Goal: Information Seeking & Learning: Learn about a topic

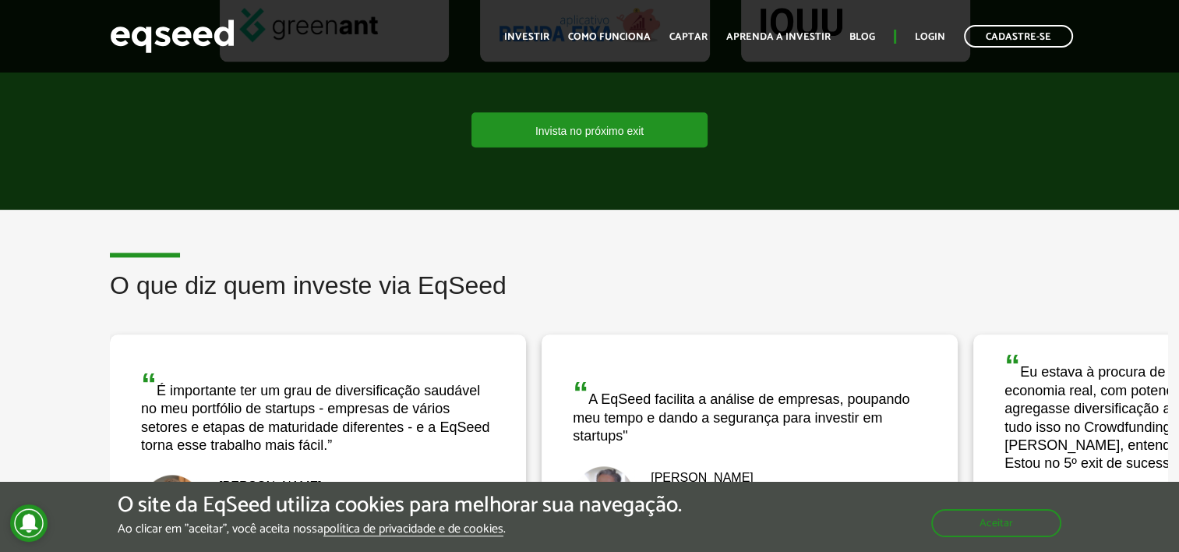
scroll to position [1792, 0]
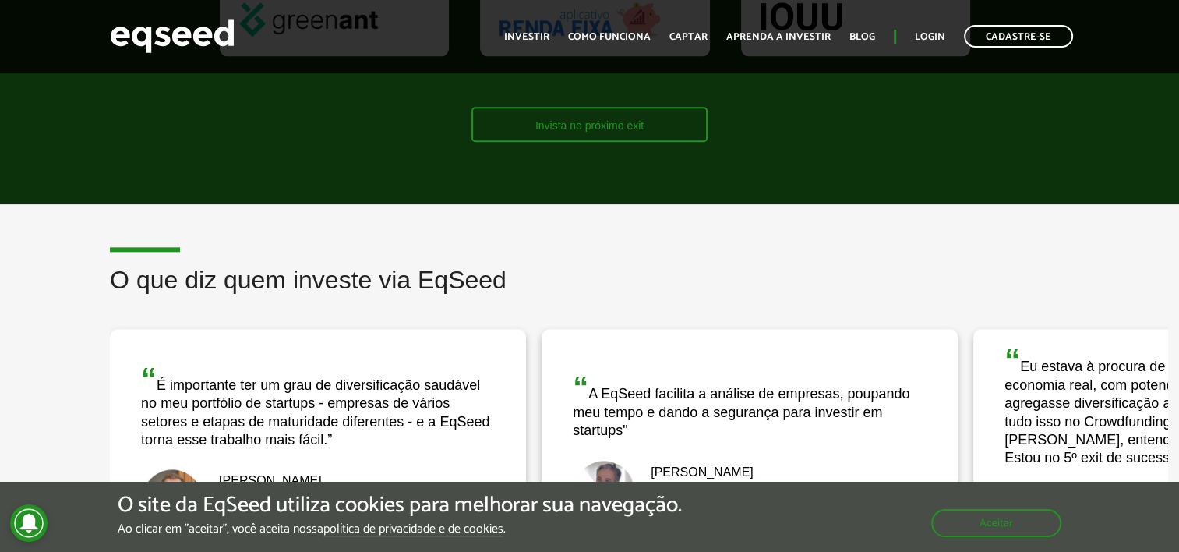
click at [608, 107] on link "Invista no próximo exit" at bounding box center [589, 124] width 236 height 35
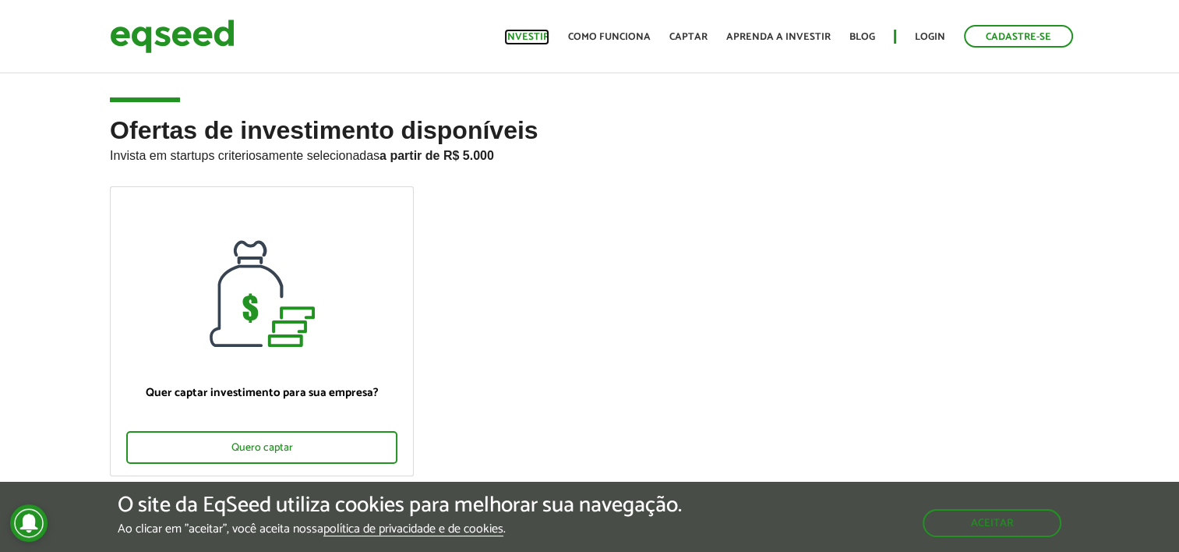
click at [547, 41] on link "Investir" at bounding box center [526, 37] width 45 height 10
click at [612, 32] on link "Como funciona" at bounding box center [609, 37] width 83 height 10
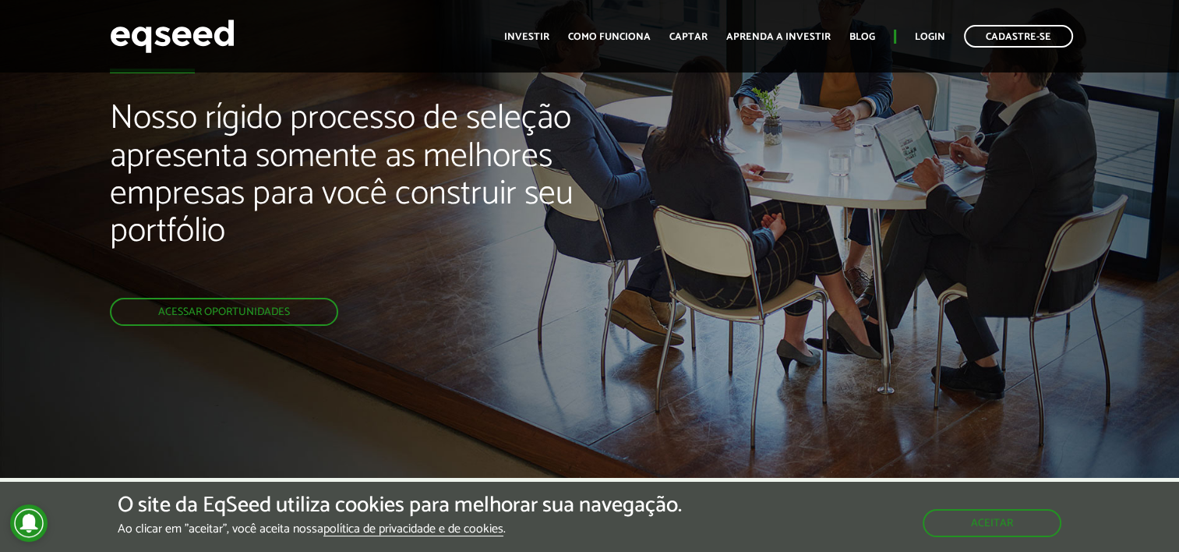
scroll to position [78, 0]
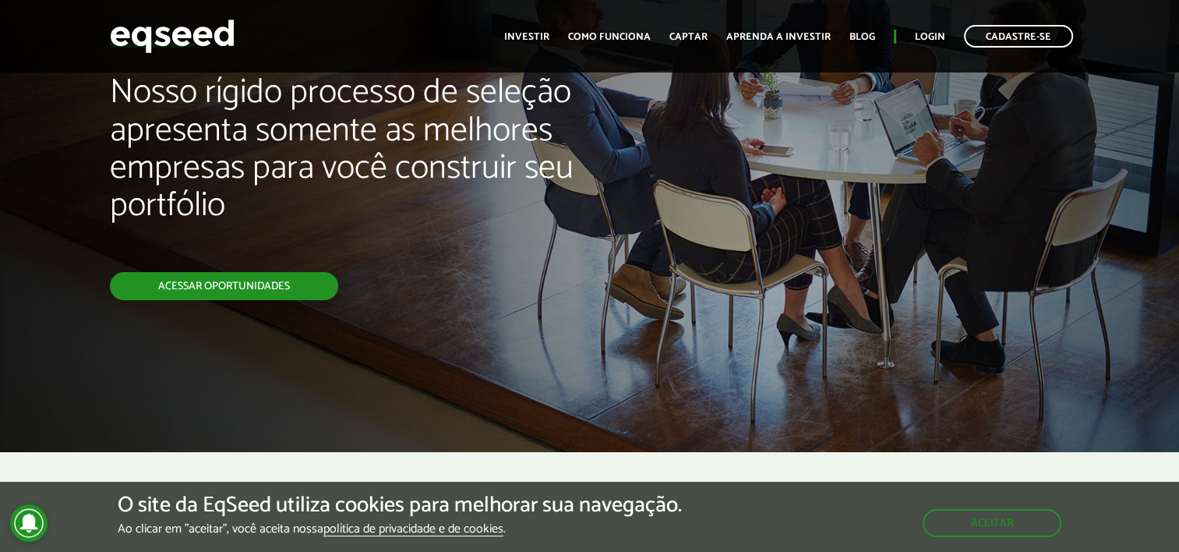
click at [271, 280] on link "Acessar oportunidades" at bounding box center [224, 286] width 228 height 28
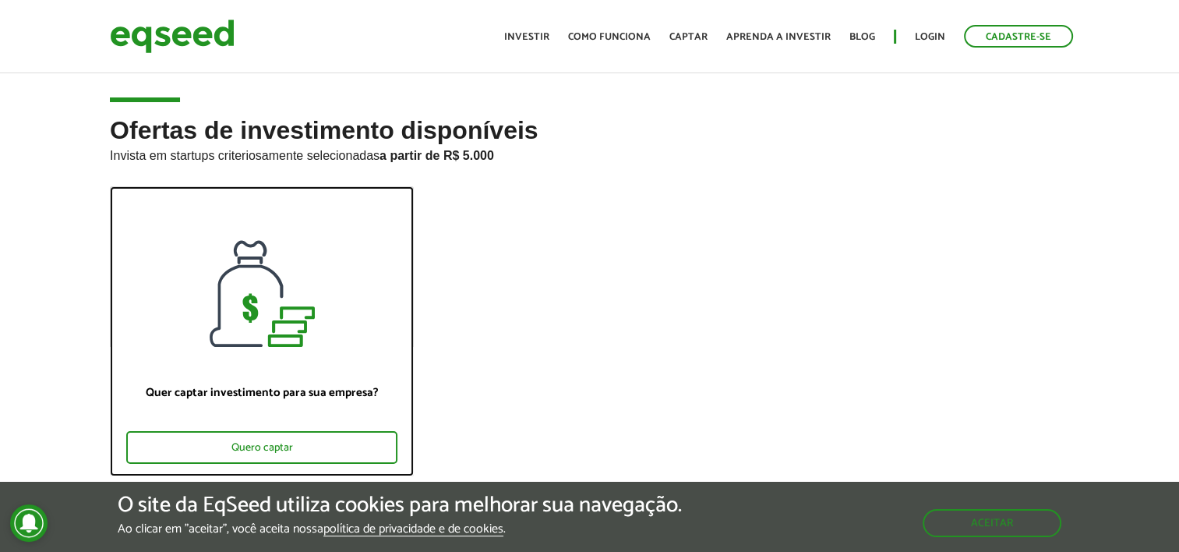
click at [287, 280] on div at bounding box center [262, 267] width 302 height 160
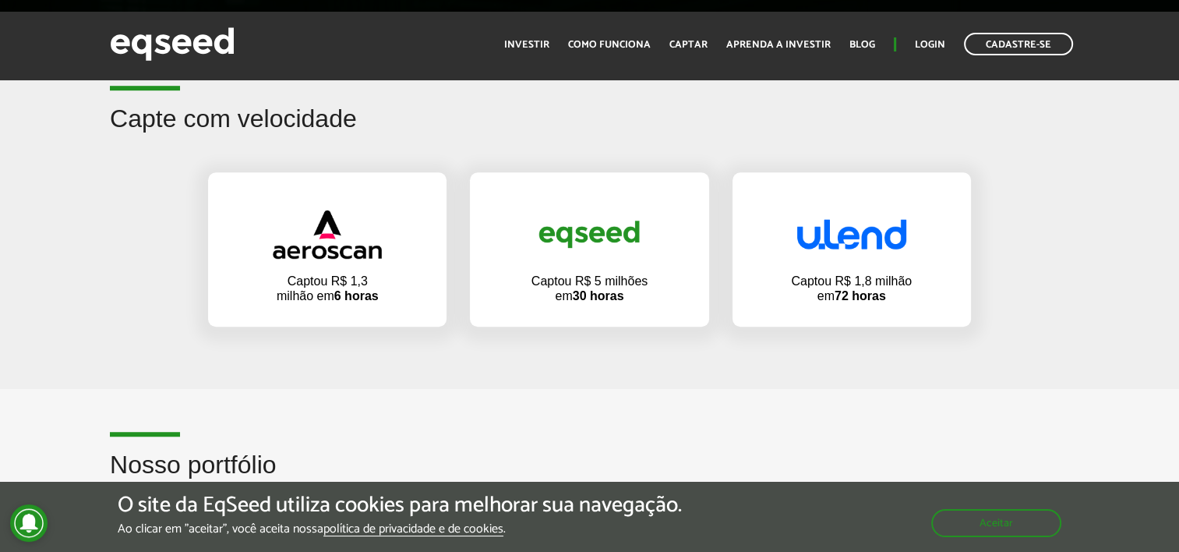
scroll to position [1013, 0]
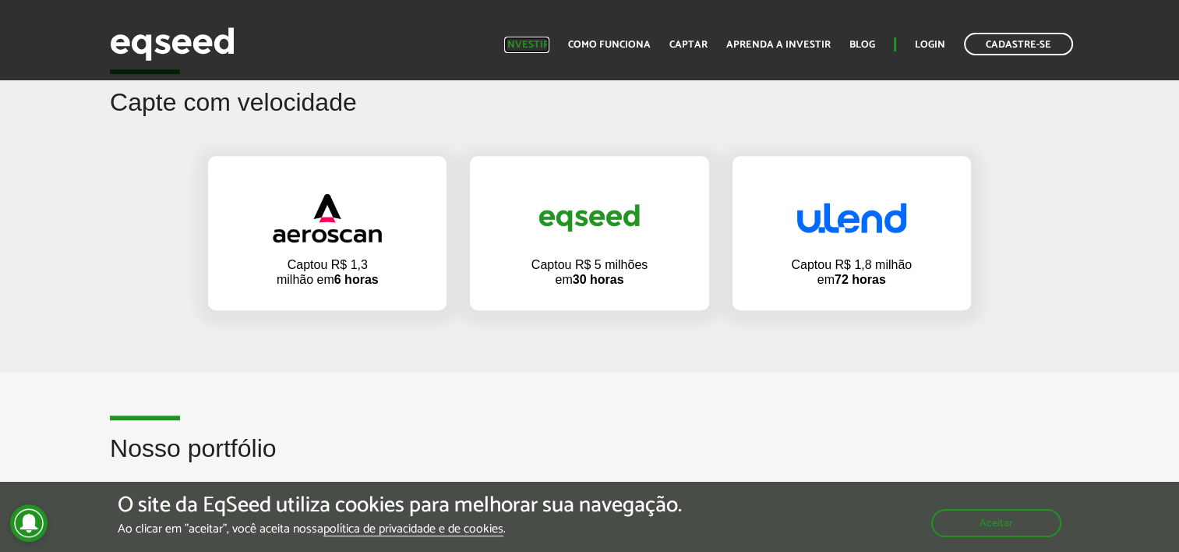
click at [539, 40] on link "Investir" at bounding box center [526, 45] width 45 height 10
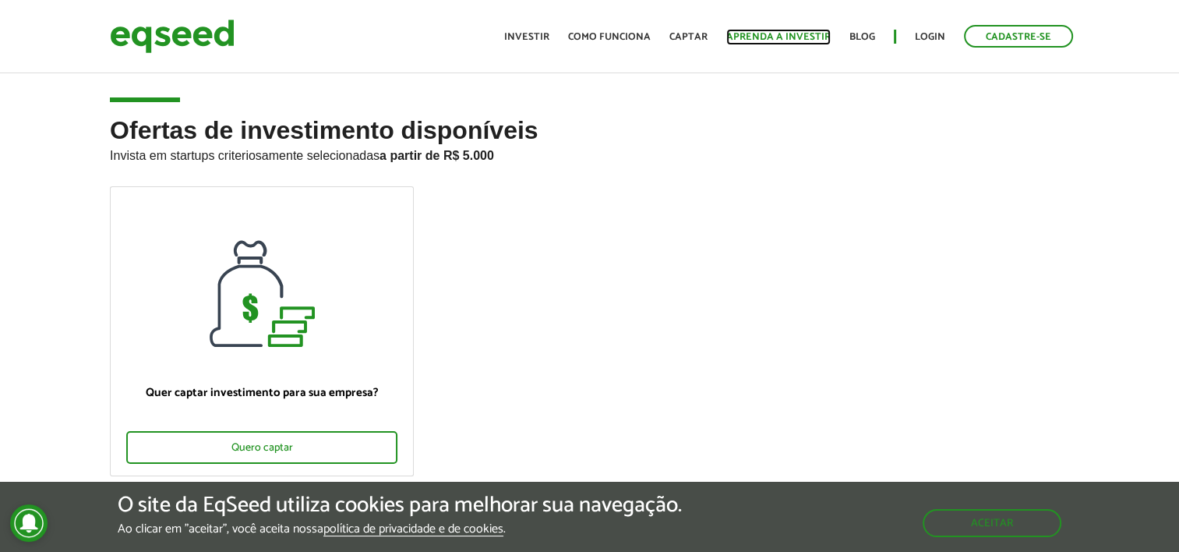
click at [809, 38] on link "Aprenda a investir" at bounding box center [778, 37] width 104 height 10
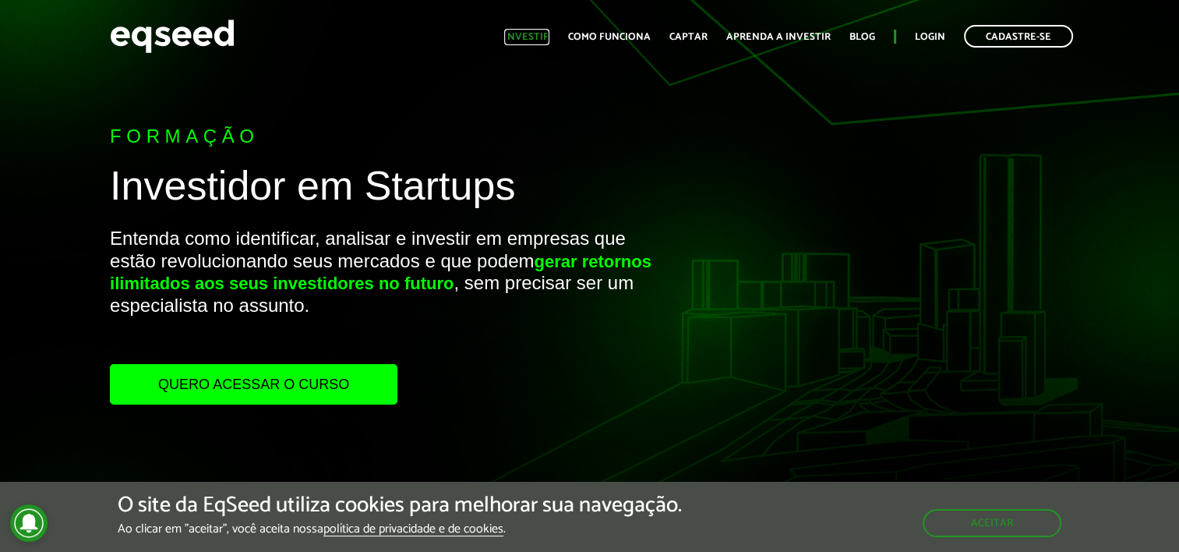
click at [548, 34] on link "Investir" at bounding box center [526, 37] width 45 height 10
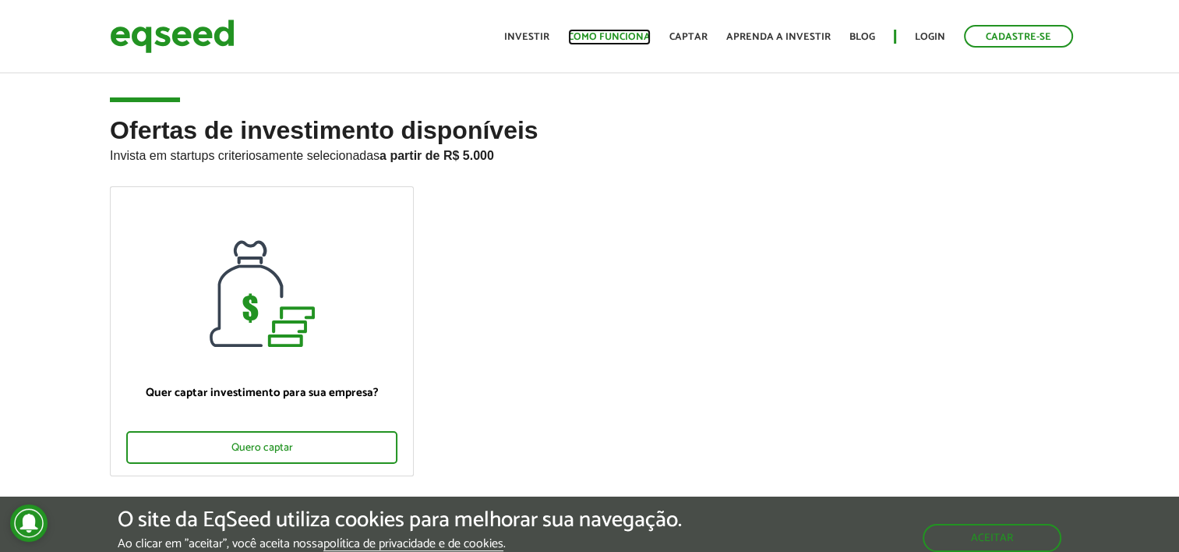
click at [601, 32] on link "Como funciona" at bounding box center [609, 37] width 83 height 10
